Goal: Navigation & Orientation: Understand site structure

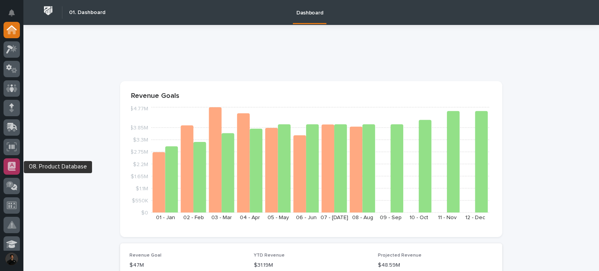
click at [16, 160] on div at bounding box center [12, 166] width 16 height 16
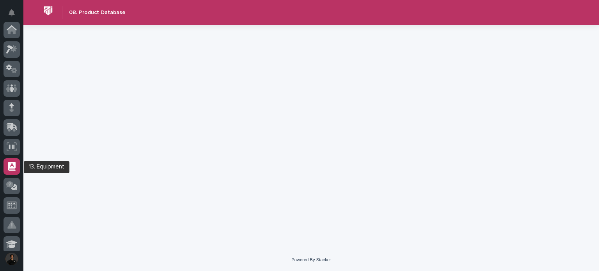
scroll to position [137, 0]
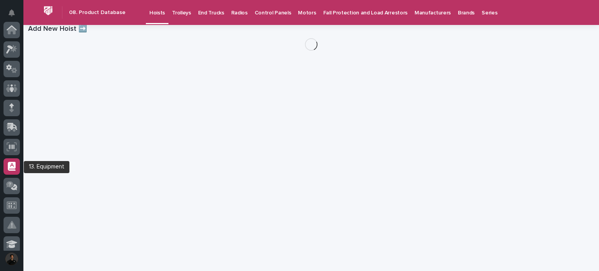
scroll to position [137, 0]
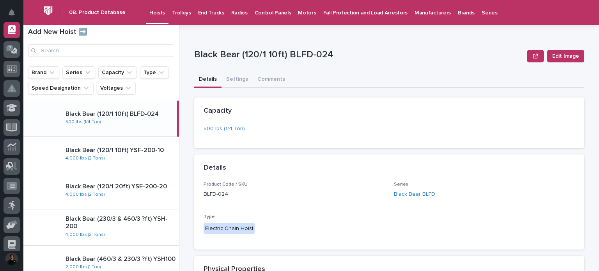
click at [80, 34] on h1 "Add New Hoist ➡️" at bounding box center [101, 32] width 146 height 9
click at [535, 55] on icon "button" at bounding box center [535, 55] width 5 height 5
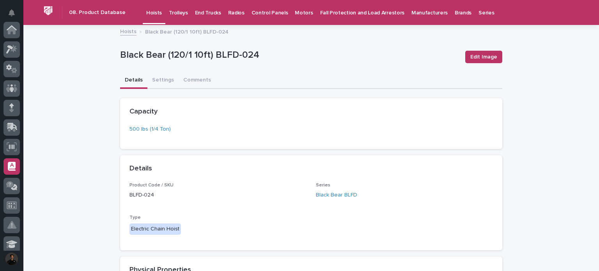
scroll to position [137, 0]
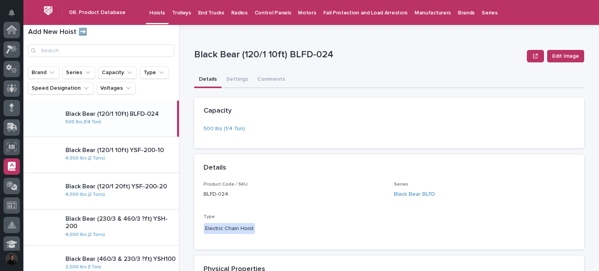
scroll to position [137, 0]
click at [120, 52] on input "Search" at bounding box center [101, 50] width 146 height 12
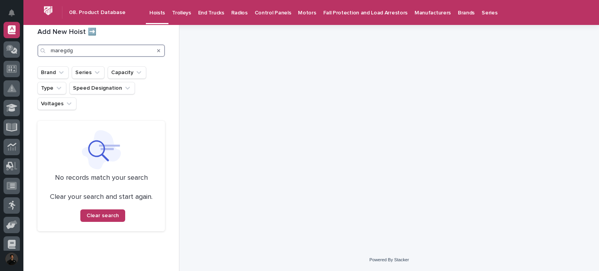
type input "maregdg"
click at [158, 51] on icon "Search" at bounding box center [158, 50] width 3 height 3
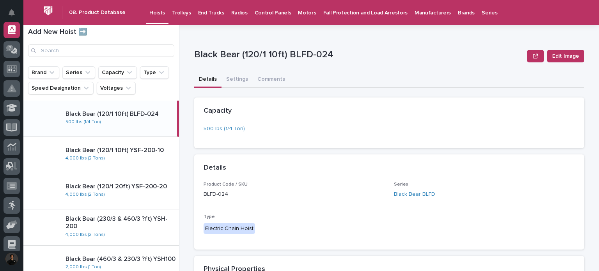
click at [84, 35] on h1 "Add New Hoist ➡️" at bounding box center [101, 32] width 146 height 9
click at [47, 33] on h1 "Add New Hoist ➡️" at bounding box center [101, 32] width 146 height 9
click at [169, 9] on div "Trolleys" at bounding box center [182, 8] width 26 height 16
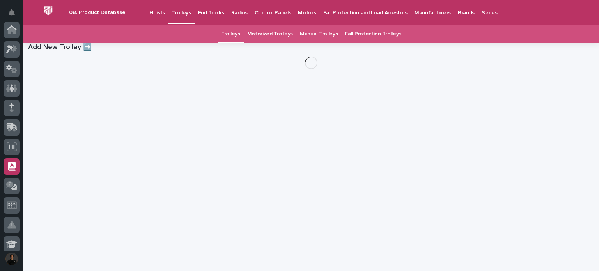
scroll to position [137, 0]
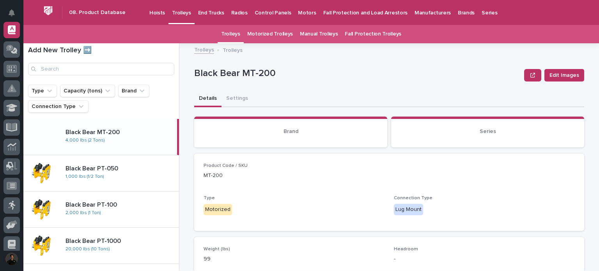
click at [159, 12] on p "Hoists" at bounding box center [157, 8] width 16 height 16
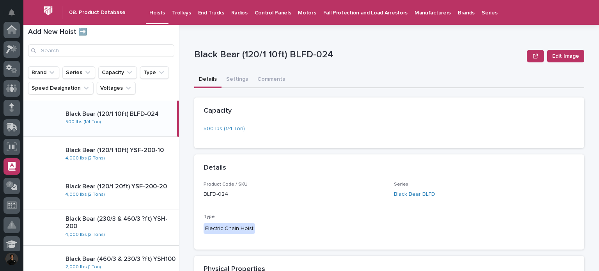
scroll to position [137, 0]
click at [178, 11] on p "Trolleys" at bounding box center [181, 8] width 19 height 16
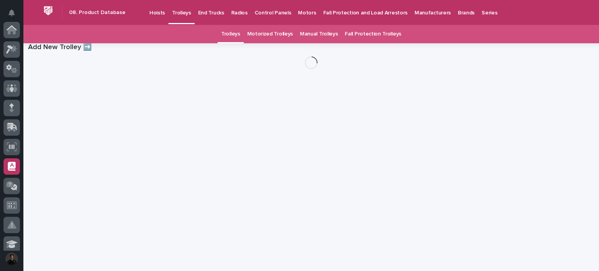
scroll to position [137, 0]
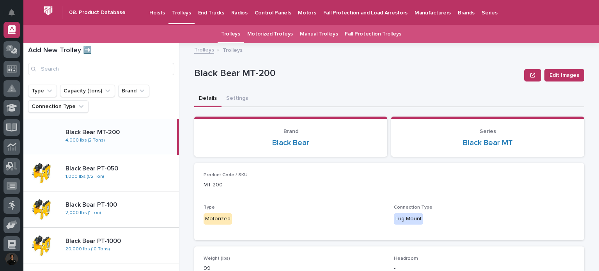
click at [212, 13] on p "End Trucks" at bounding box center [211, 8] width 26 height 16
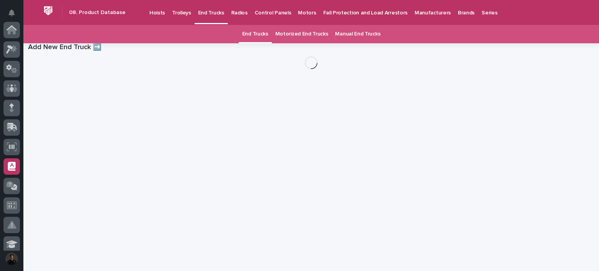
scroll to position [137, 0]
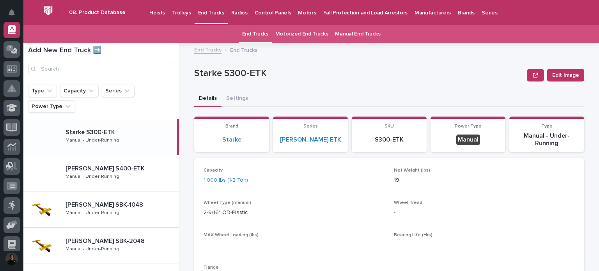
click at [242, 13] on div "Radios" at bounding box center [239, 8] width 23 height 16
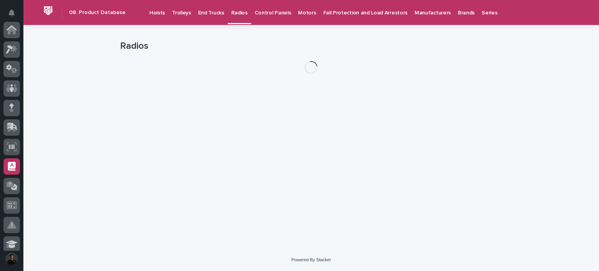
scroll to position [137, 0]
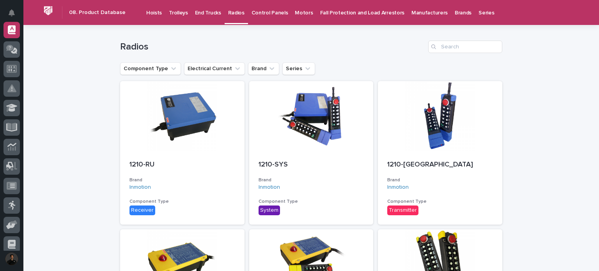
click at [479, 11] on p "Series" at bounding box center [487, 8] width 16 height 16
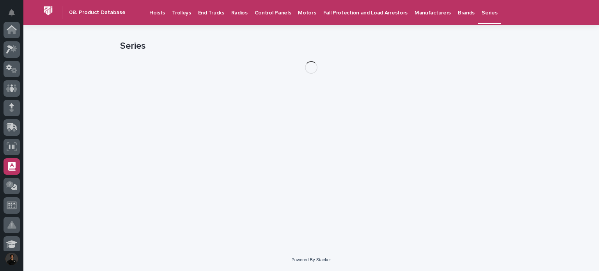
scroll to position [137, 0]
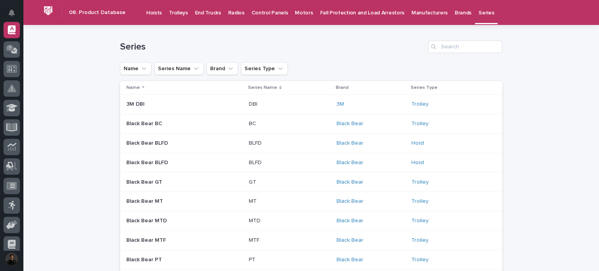
click at [455, 12] on p "Brands" at bounding box center [463, 8] width 17 height 16
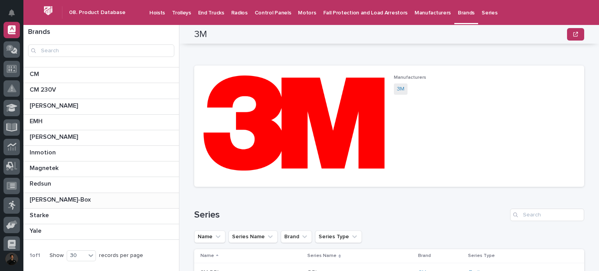
scroll to position [21, 0]
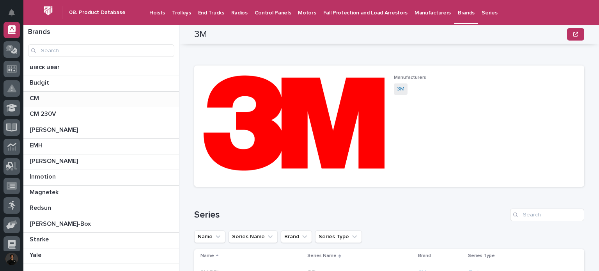
click at [88, 101] on p at bounding box center [103, 98] width 146 height 7
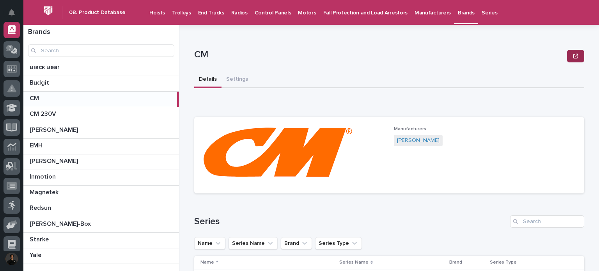
click at [567, 56] on button "button" at bounding box center [575, 56] width 17 height 12
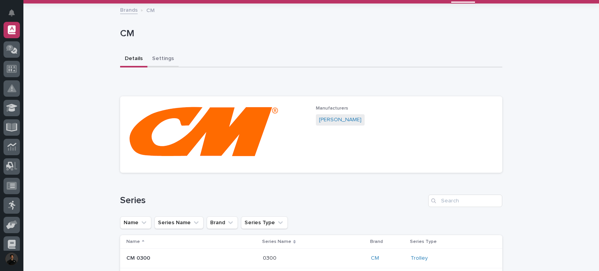
scroll to position [17, 0]
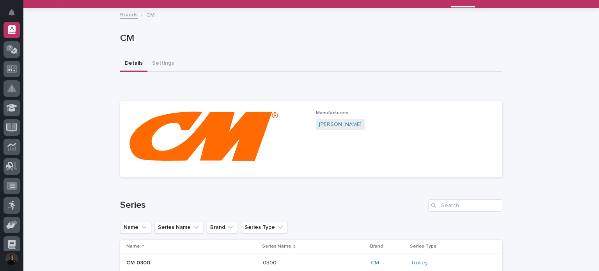
click at [122, 11] on link "Brands" at bounding box center [129, 14] width 18 height 9
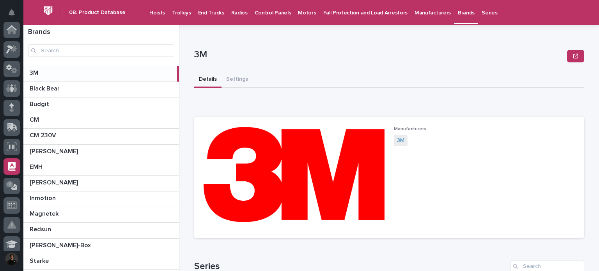
scroll to position [137, 0]
click at [100, 16] on h2 "08. Product Database" at bounding box center [97, 12] width 57 height 7
click at [146, 14] on div "Hoists" at bounding box center [157, 8] width 23 height 16
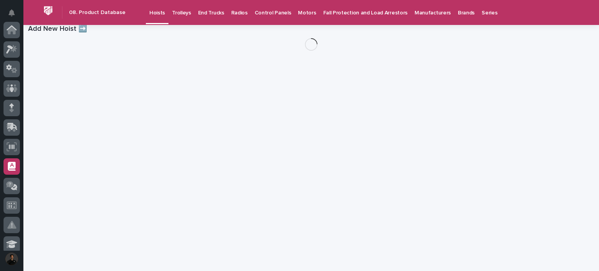
scroll to position [137, 0]
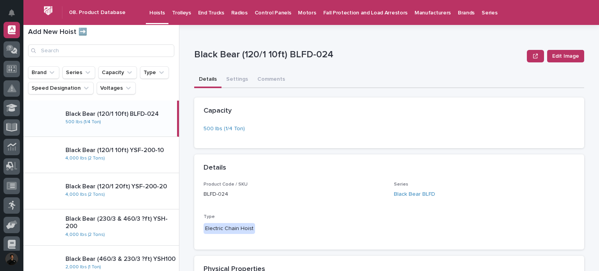
click at [563, 41] on div "Edit Image" at bounding box center [555, 56] width 57 height 31
